Goal: Ask a question

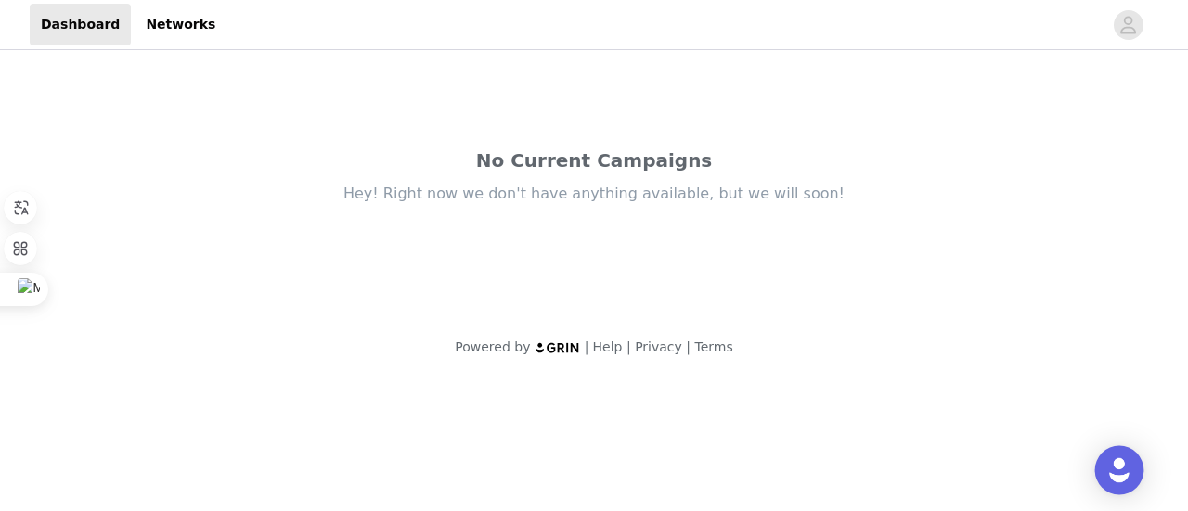
click at [1128, 480] on div "Open Intercom Messenger" at bounding box center [1119, 470] width 49 height 49
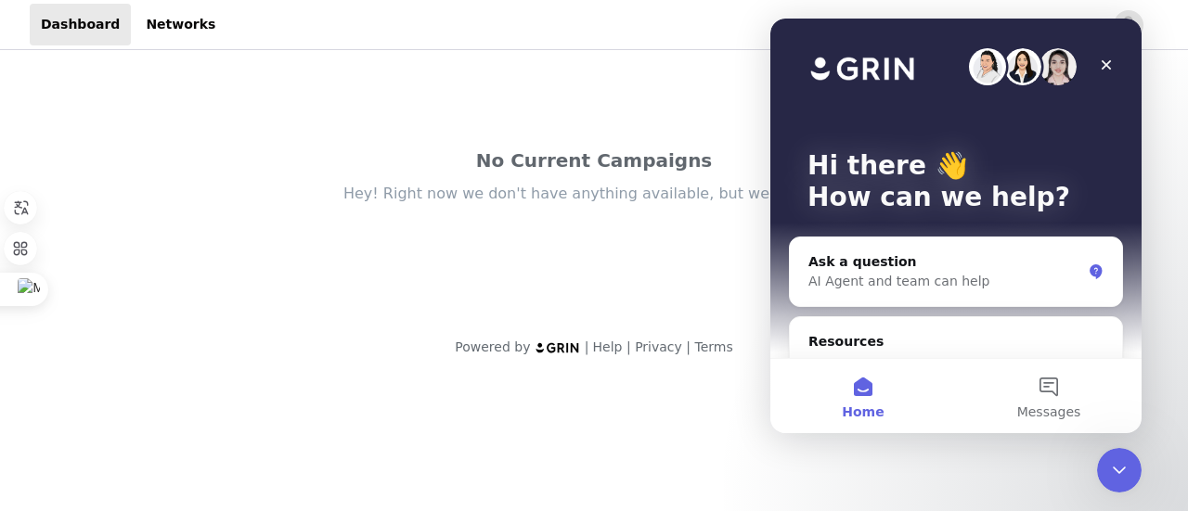
click at [898, 205] on p "How can we help?" at bounding box center [955, 198] width 297 height 32
click at [867, 402] on button "Home" at bounding box center [863, 396] width 186 height 74
click at [871, 275] on div "AI Agent and team can help" at bounding box center [944, 281] width 273 height 19
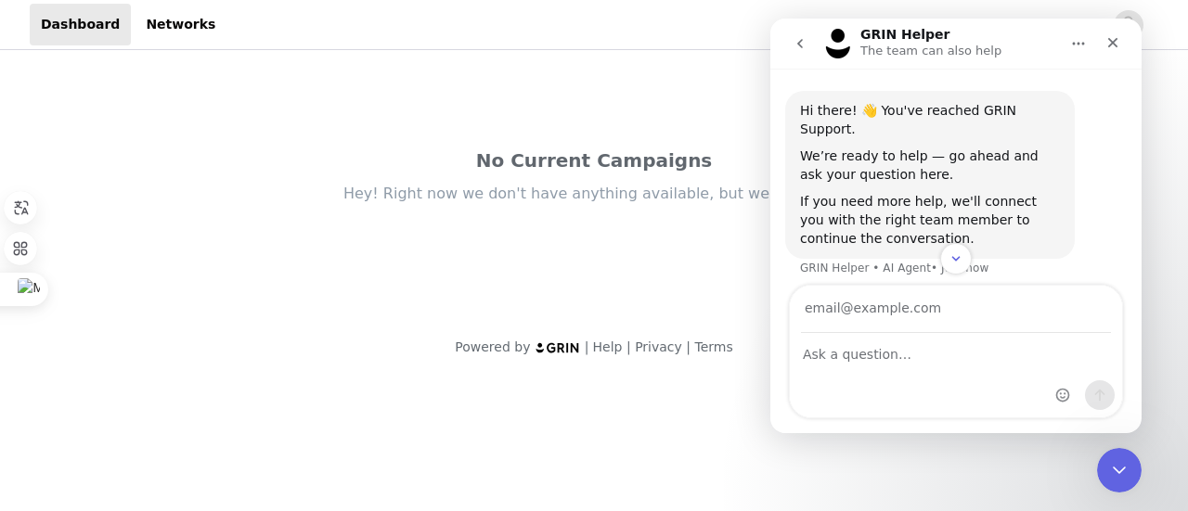
click at [857, 308] on input "Your email" at bounding box center [956, 309] width 310 height 47
type input "I'm a new content creator and I want PR"
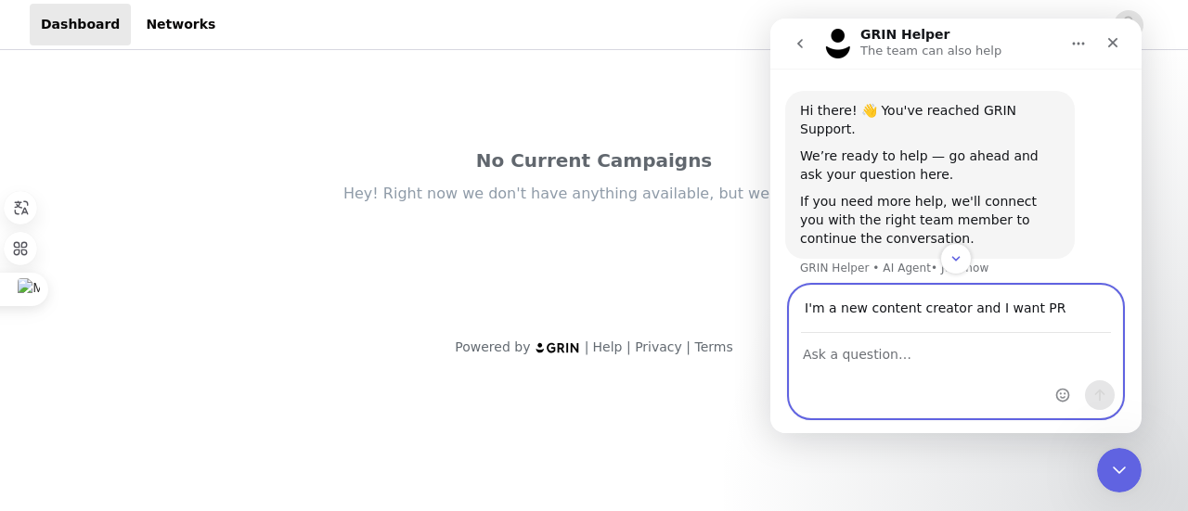
click at [887, 367] on div "Intercom messenger" at bounding box center [956, 376] width 332 height 84
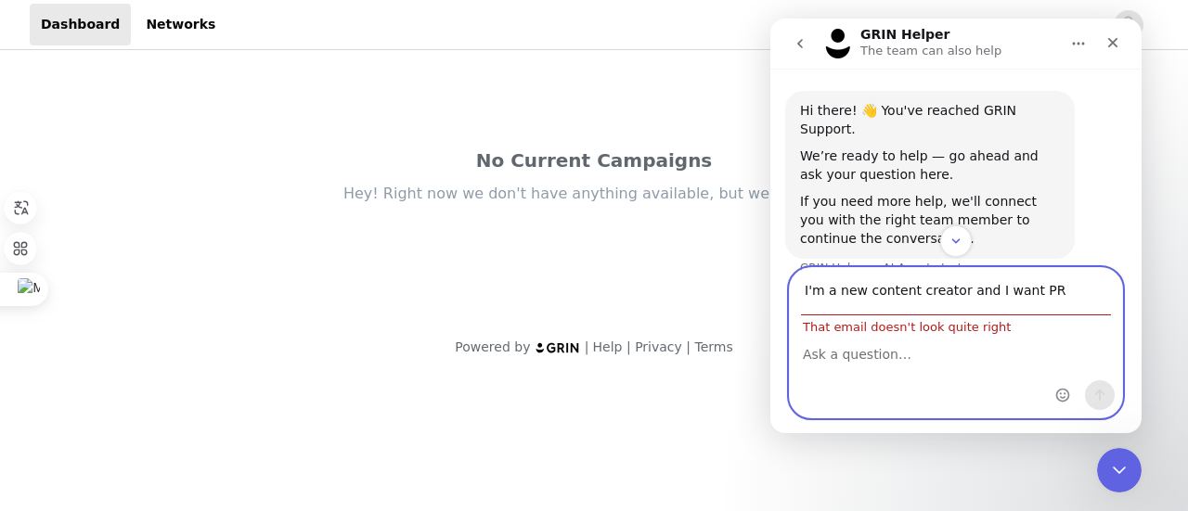
click at [874, 289] on input "I'm a new content creator and I want PR" at bounding box center [956, 291] width 310 height 47
click at [828, 358] on textarea "Ask a question…" at bounding box center [956, 350] width 332 height 32
paste textarea "I'm a new content creator and I want PR"
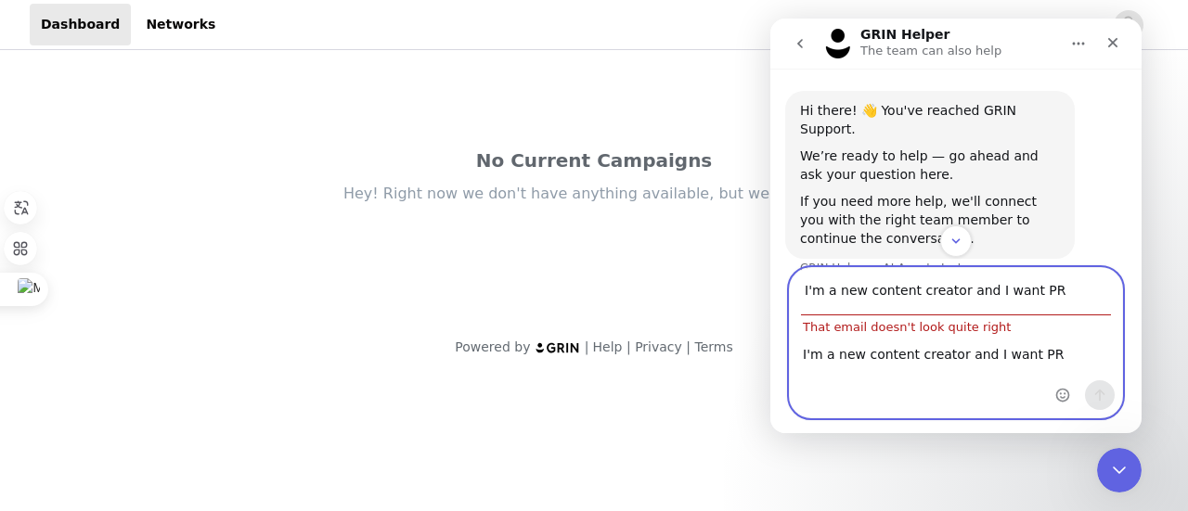
type textarea "I'm a new content creator and I want PR"
click at [872, 285] on input "I'm a new content creator and I want PR" at bounding box center [956, 291] width 310 height 47
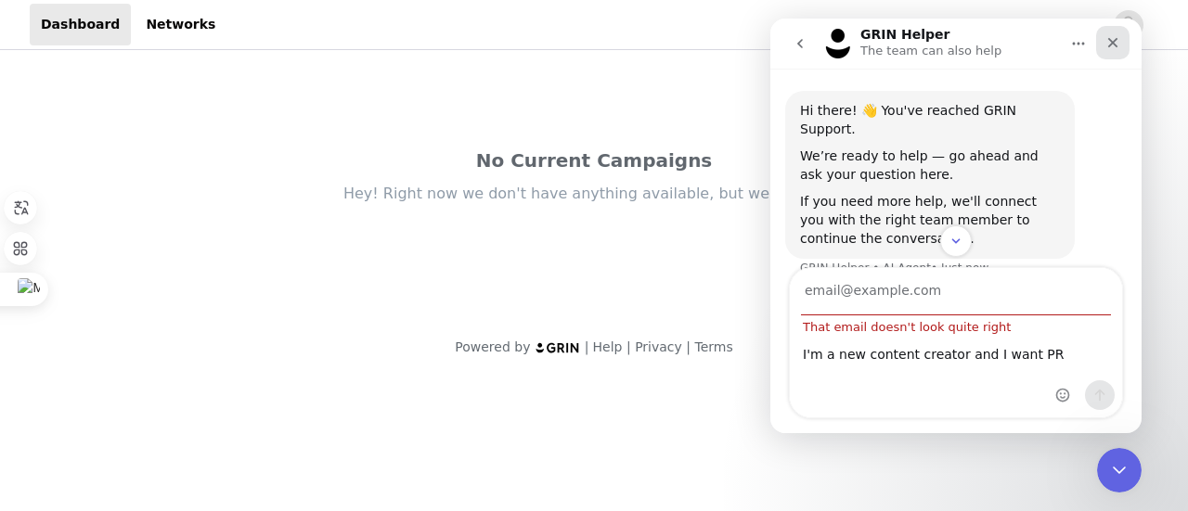
click at [1110, 41] on icon "Close" at bounding box center [1113, 43] width 10 height 10
